Goal: Entertainment & Leisure: Consume media (video, audio)

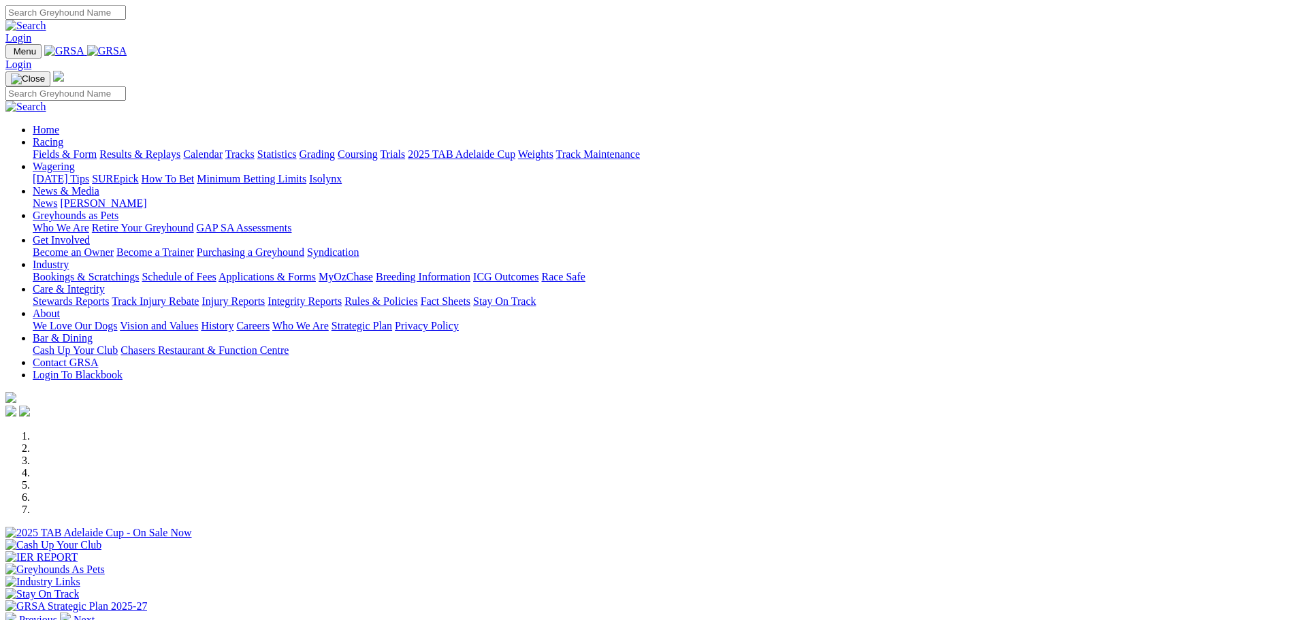
click at [63, 136] on link "Racing" at bounding box center [48, 142] width 31 height 12
click at [180, 148] on link "Results & Replays" at bounding box center [139, 154] width 81 height 12
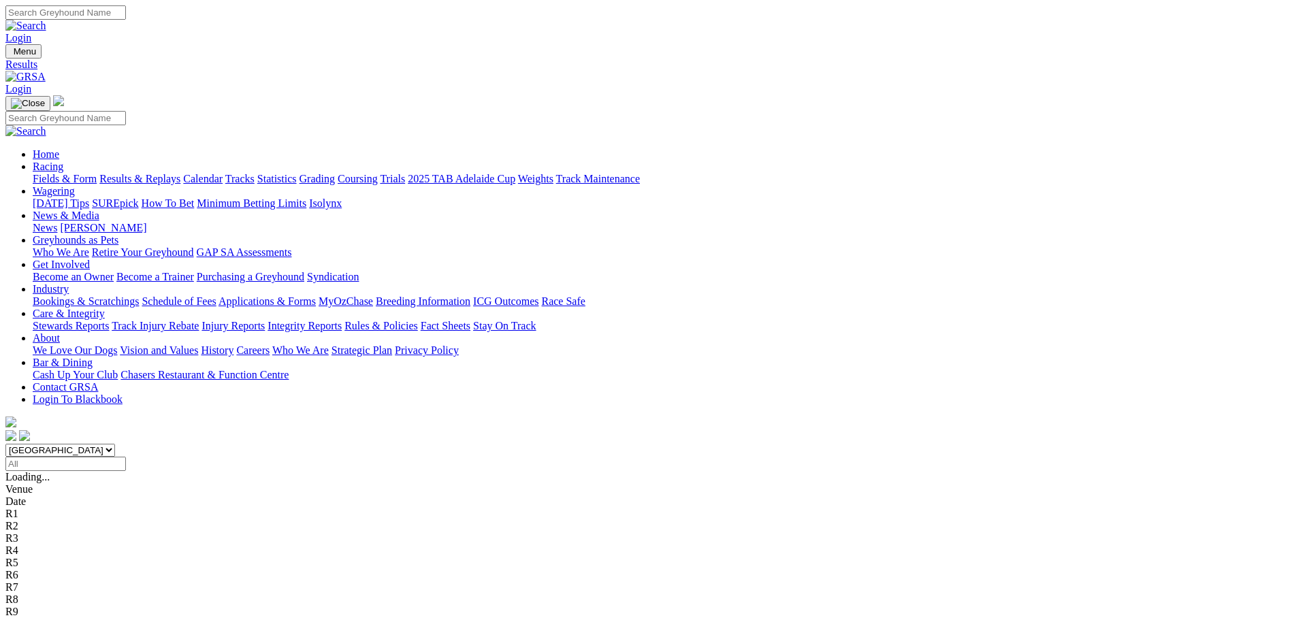
click at [115, 444] on select "[GEOGRAPHIC_DATA] [GEOGRAPHIC_DATA] [GEOGRAPHIC_DATA] [GEOGRAPHIC_DATA] [GEOGRA…" at bounding box center [60, 450] width 110 height 13
select select "[GEOGRAPHIC_DATA]"
click at [115, 444] on select "[GEOGRAPHIC_DATA] [GEOGRAPHIC_DATA] [GEOGRAPHIC_DATA] [GEOGRAPHIC_DATA] [GEOGRA…" at bounding box center [60, 450] width 110 height 13
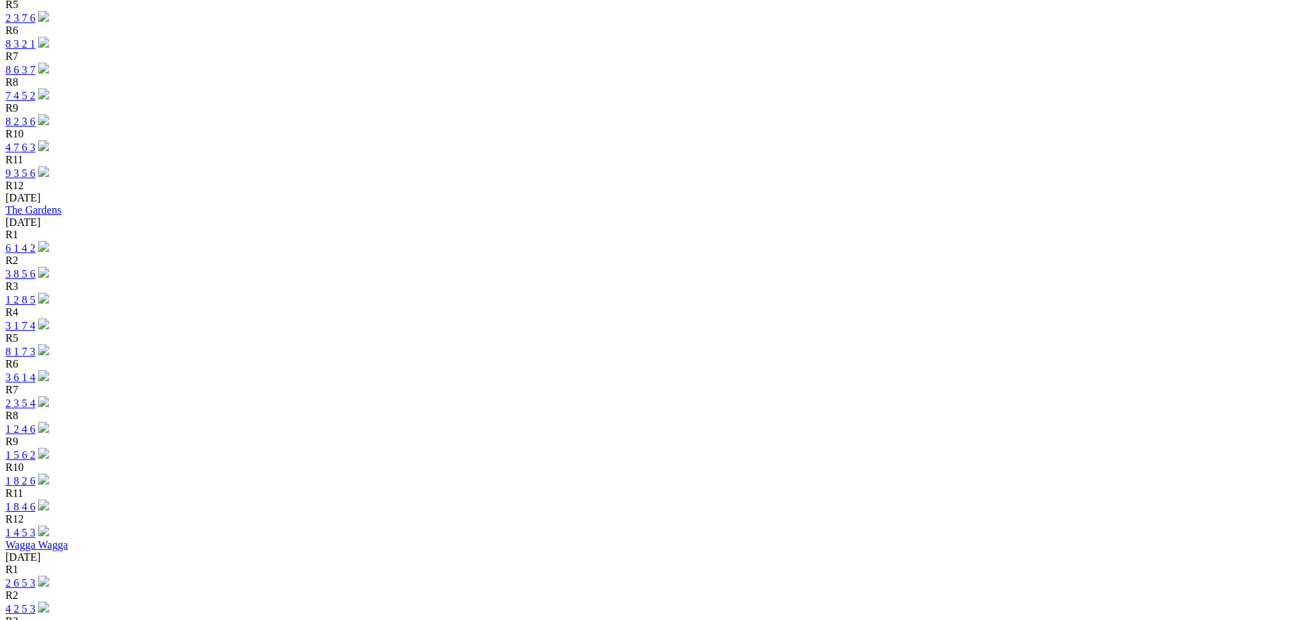
scroll to position [871, 0]
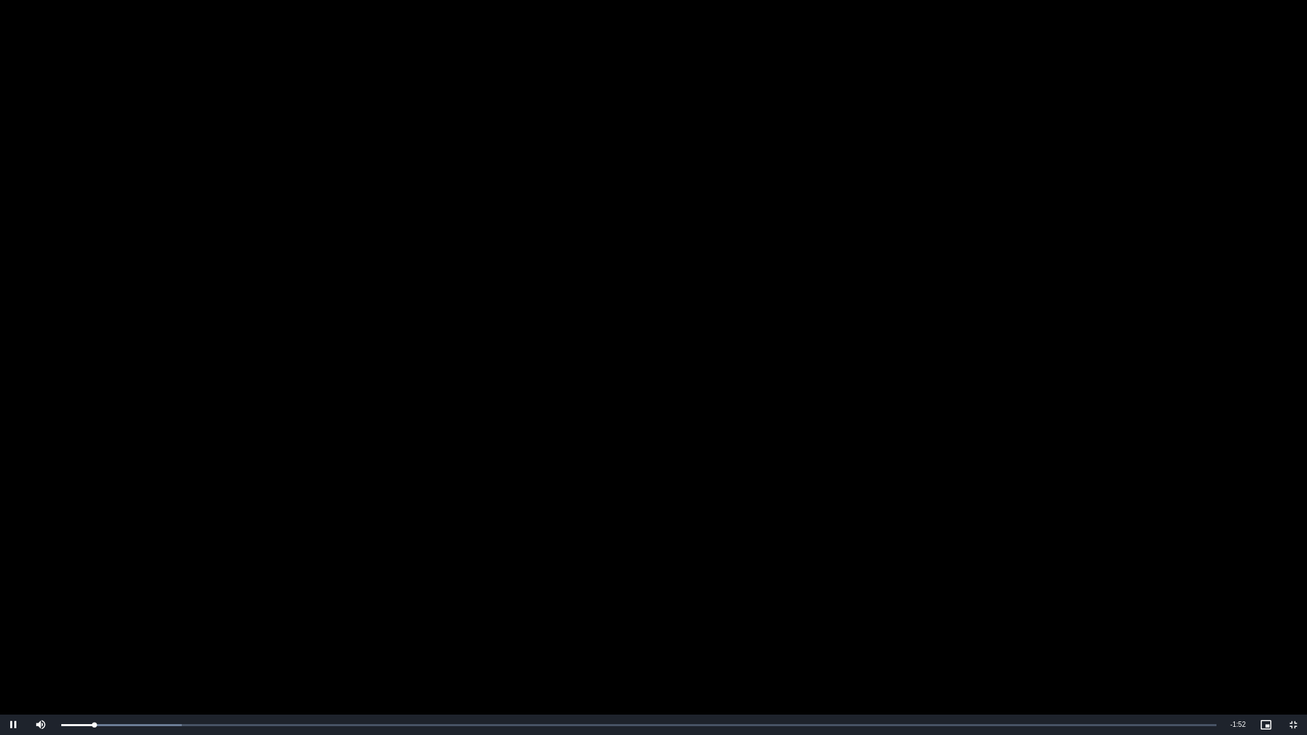
click at [615, 428] on video "To view this video please enable JavaScript, and consider upgrading to a web br…" at bounding box center [653, 367] width 1307 height 735
click at [1293, 619] on span "Video Player" at bounding box center [1293, 725] width 27 height 0
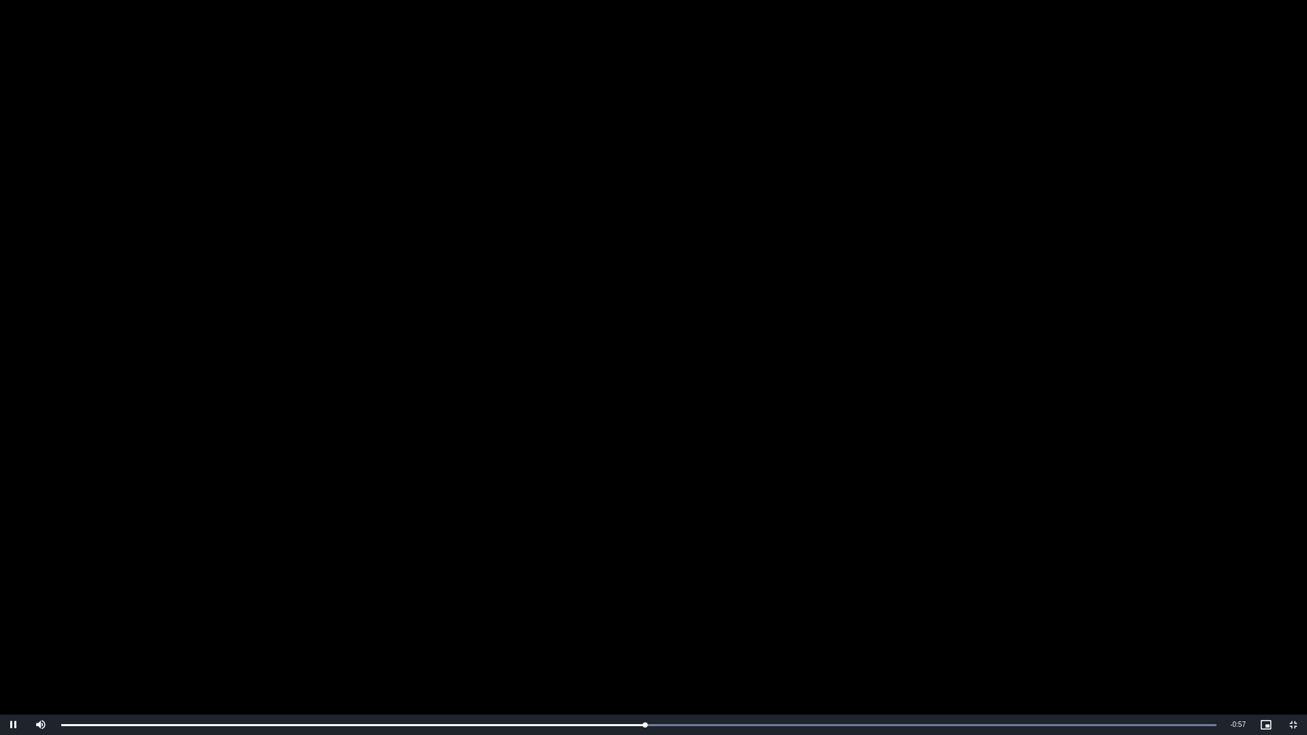
click at [649, 126] on video "To view this video please enable JavaScript, and consider upgrading to a web br…" at bounding box center [653, 367] width 1307 height 735
